Goal: Information Seeking & Learning: Learn about a topic

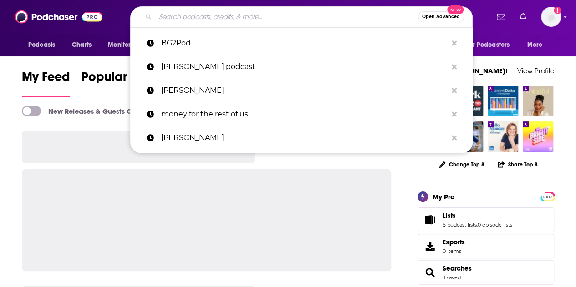
type input "g"
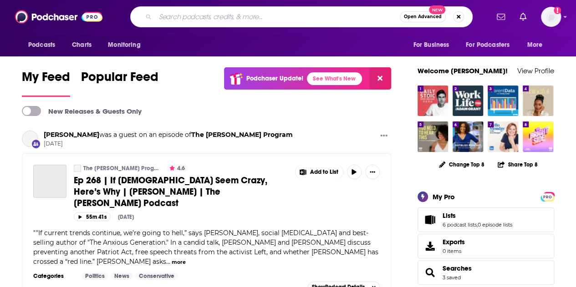
type input "g"
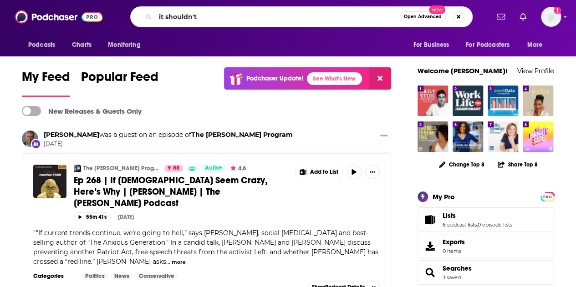
type input "it shouldn't"
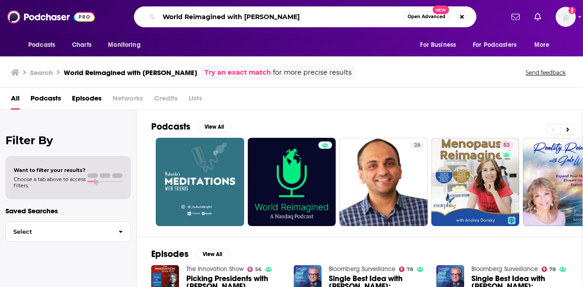
drag, startPoint x: 314, startPoint y: 21, endPoint x: 238, endPoint y: 21, distance: 76.5
click at [238, 21] on input "World Reimagined with [PERSON_NAME]" at bounding box center [281, 17] width 244 height 15
type input "World Reimagined"
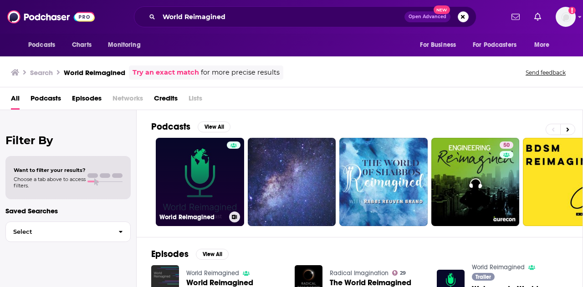
drag, startPoint x: 218, startPoint y: 189, endPoint x: 187, endPoint y: 193, distance: 31.6
click at [187, 193] on link "World Reimagined" at bounding box center [200, 182] width 88 height 88
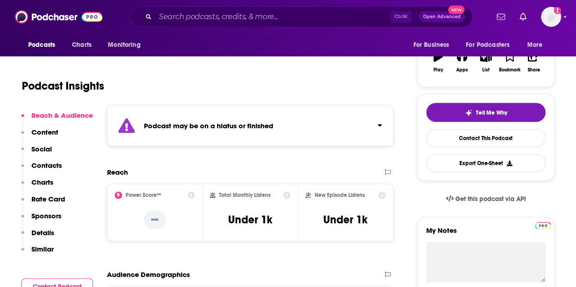
scroll to position [157, 0]
